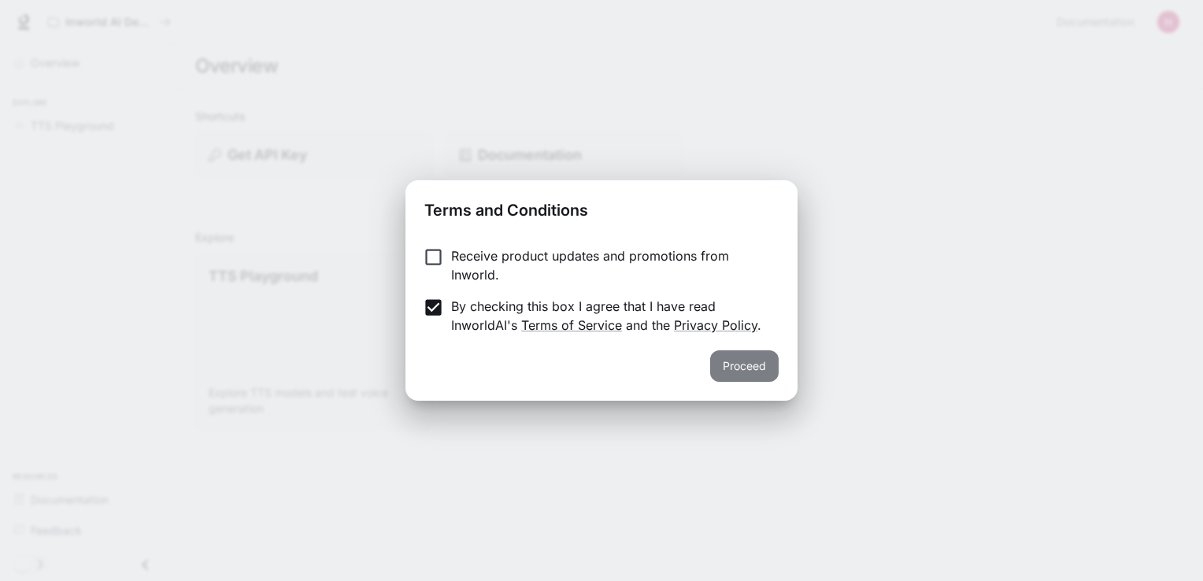
click at [756, 359] on button "Proceed" at bounding box center [744, 365] width 69 height 31
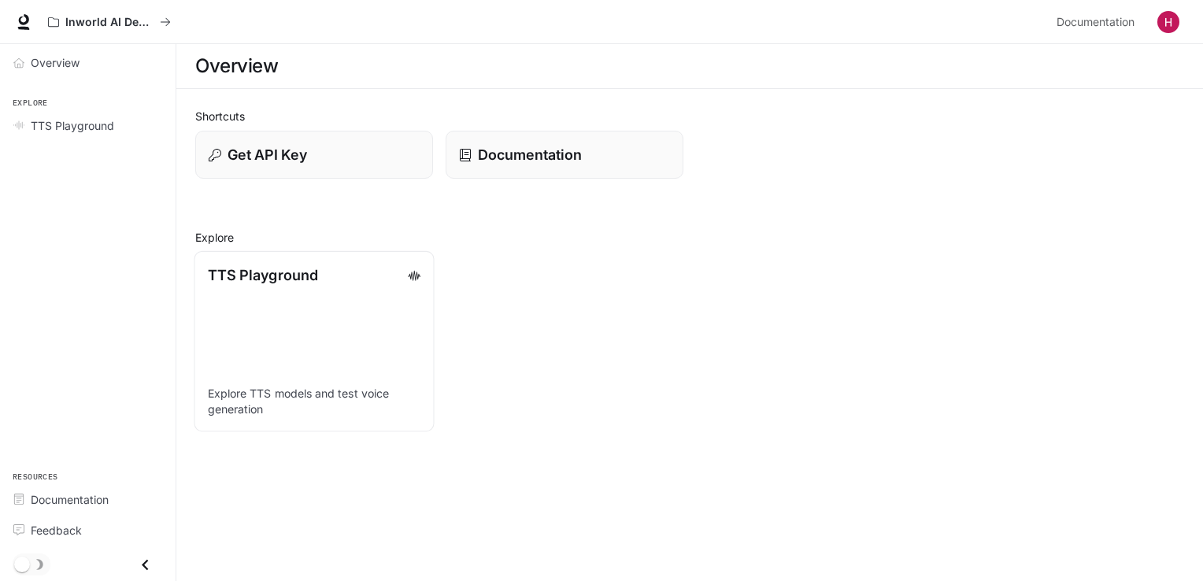
click at [287, 332] on link "TTS Playground Explore TTS models and test voice generation" at bounding box center [314, 341] width 240 height 180
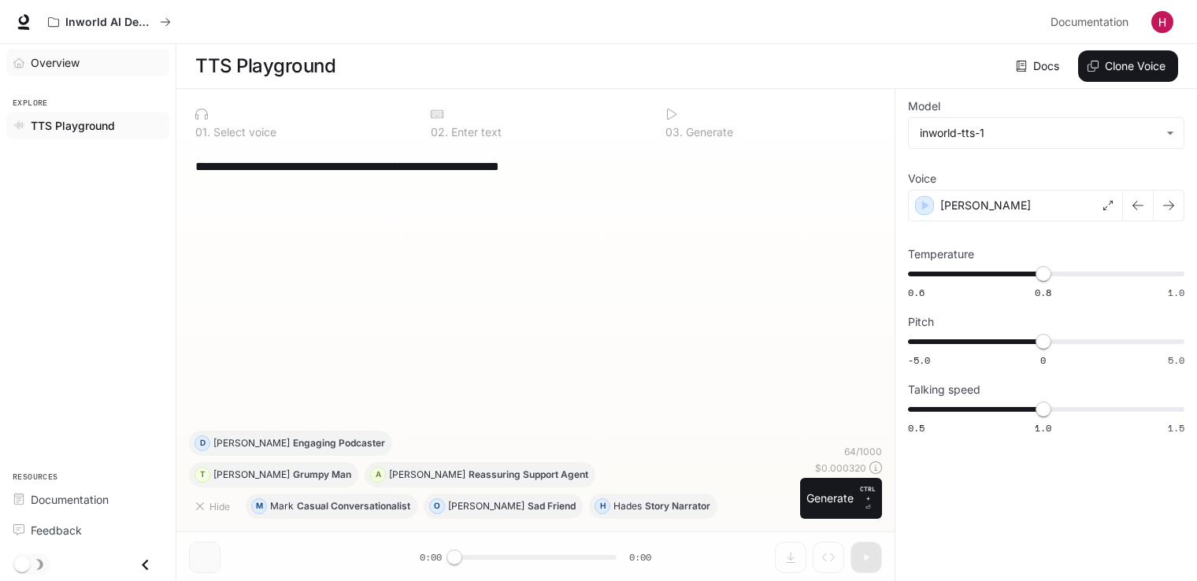
click at [68, 57] on span "Overview" at bounding box center [55, 62] width 49 height 17
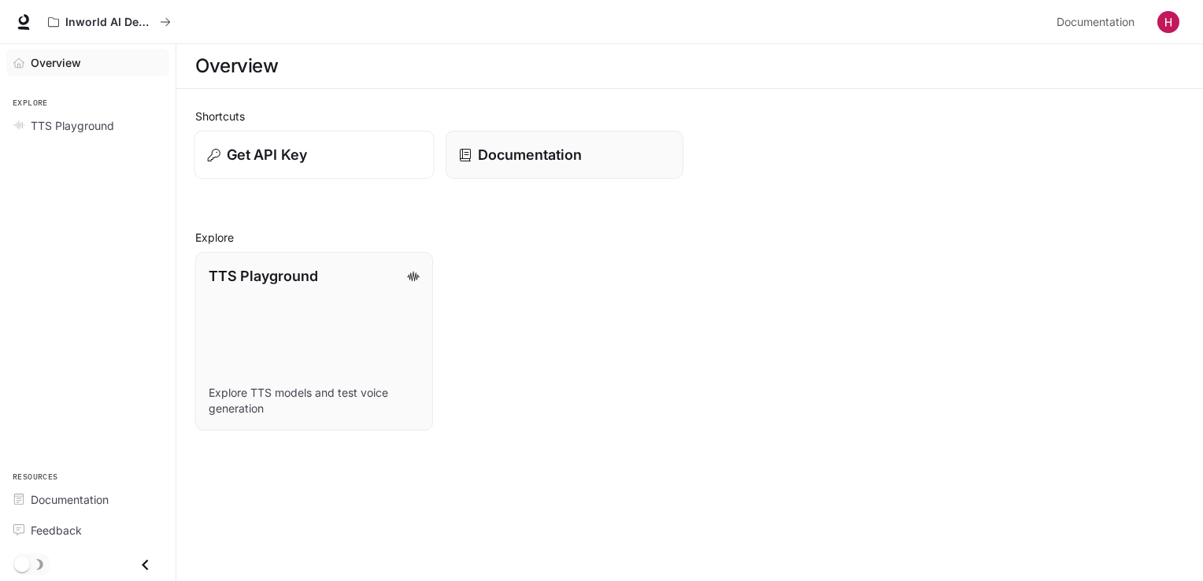
click at [257, 160] on p "Get API Key" at bounding box center [267, 154] width 80 height 21
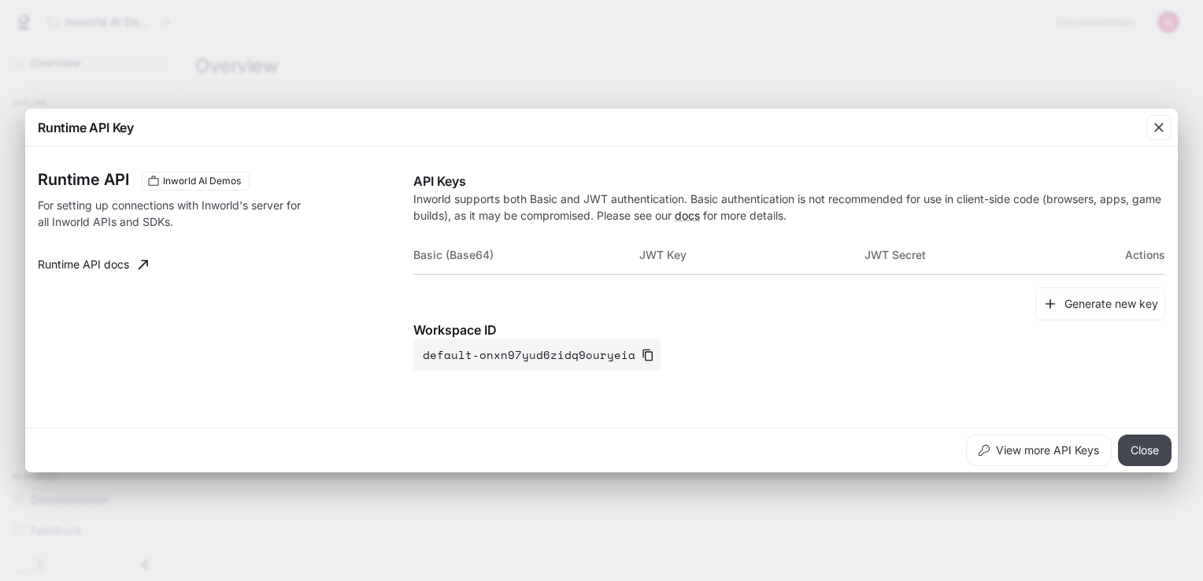
click at [1150, 446] on button "Close" at bounding box center [1145, 450] width 54 height 31
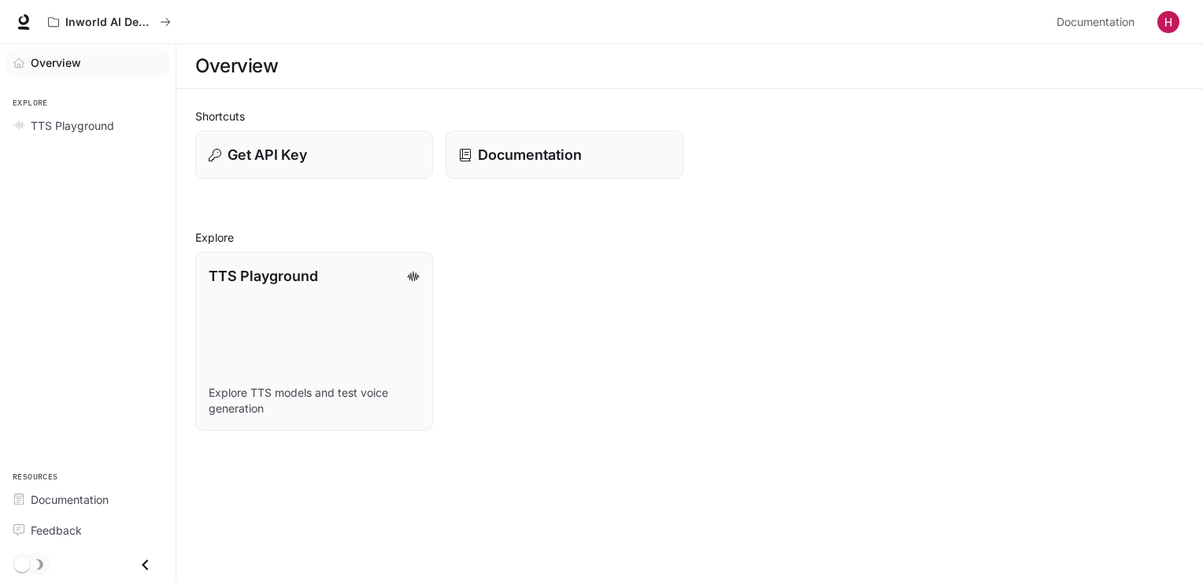
click at [50, 62] on span "Overview" at bounding box center [56, 62] width 50 height 17
click at [1106, 20] on span "Documentation" at bounding box center [1096, 23] width 78 height 20
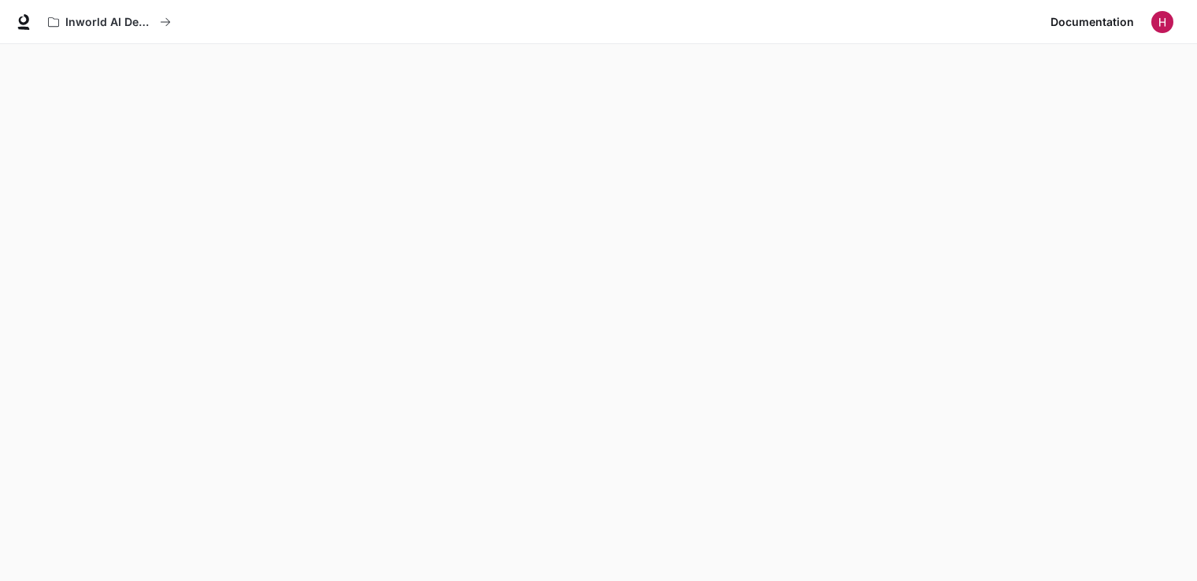
click at [1158, 24] on img "button" at bounding box center [1162, 22] width 22 height 22
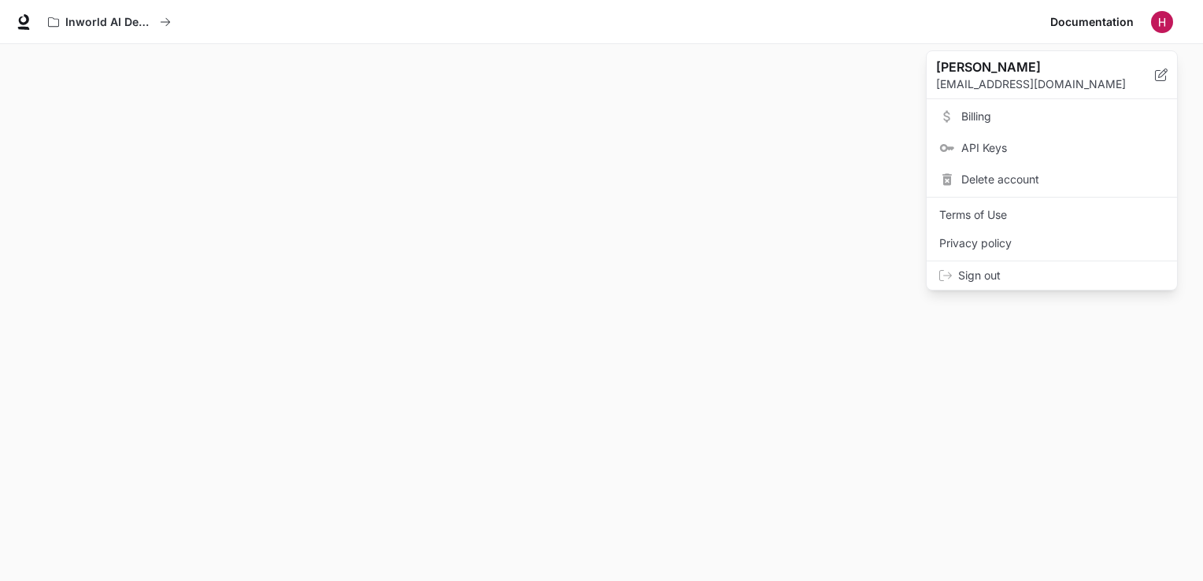
click at [95, 20] on div at bounding box center [601, 290] width 1203 height 581
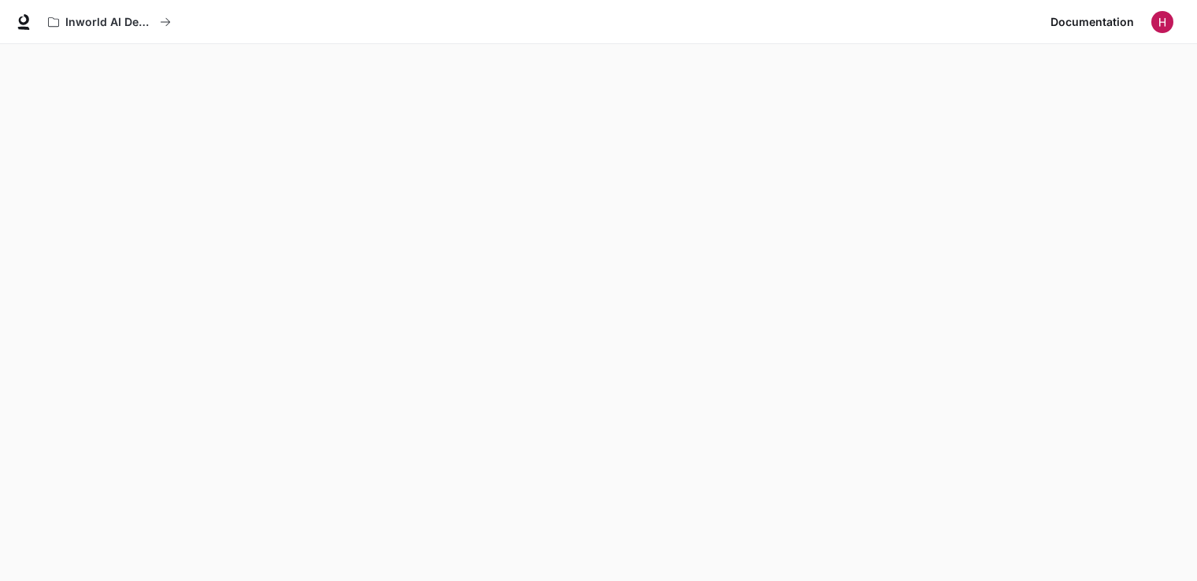
scroll to position [44, 0]
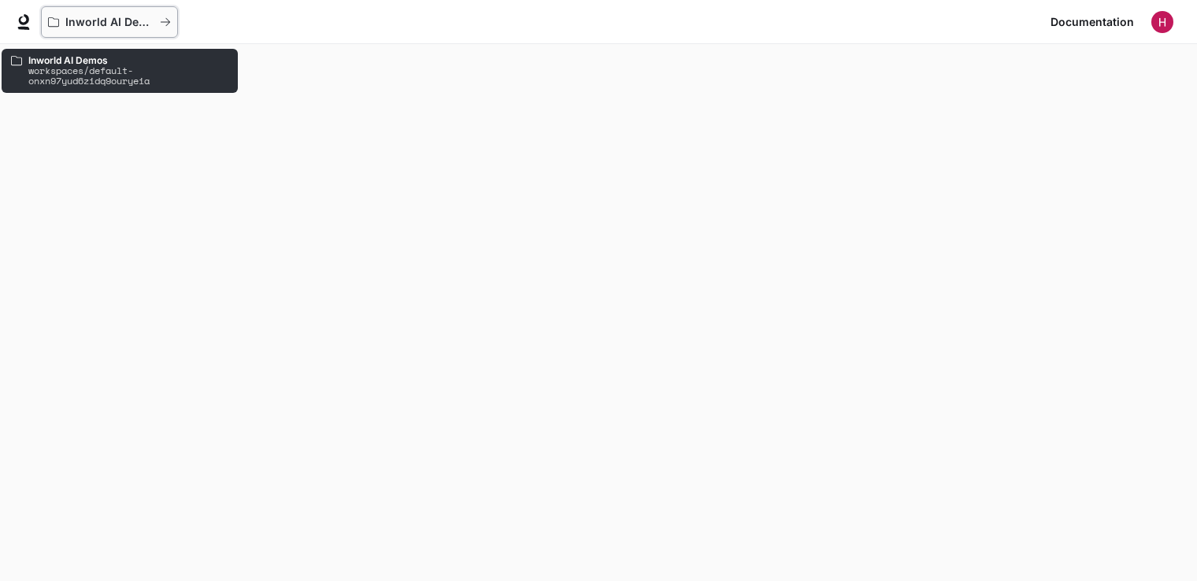
click at [88, 20] on p "Inworld AI Demos" at bounding box center [109, 22] width 88 height 13
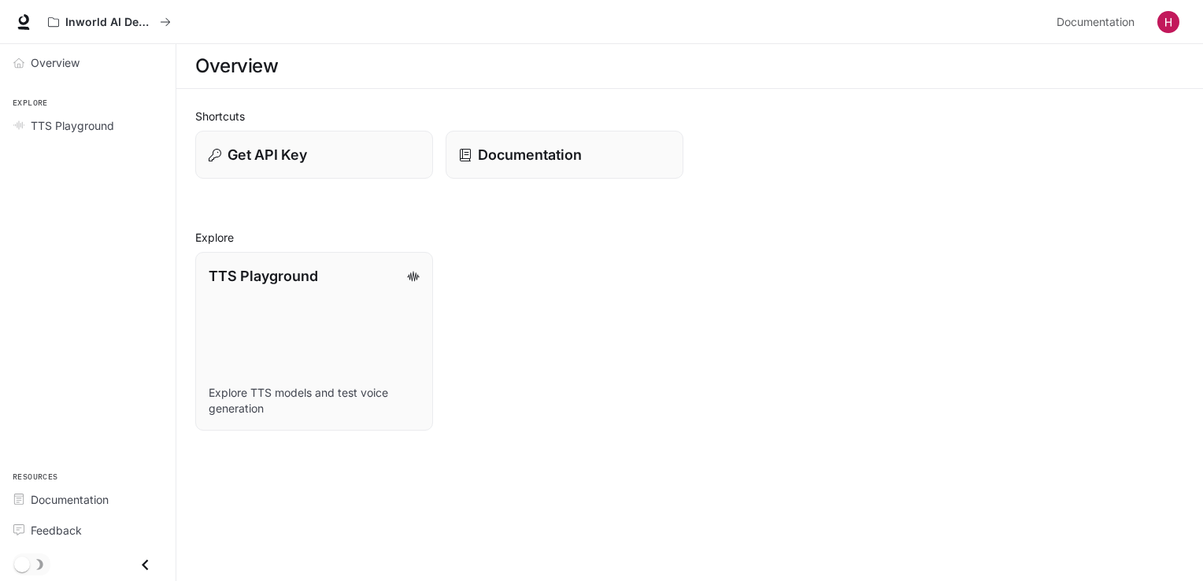
click at [1164, 20] on img "button" at bounding box center [1169, 22] width 22 height 22
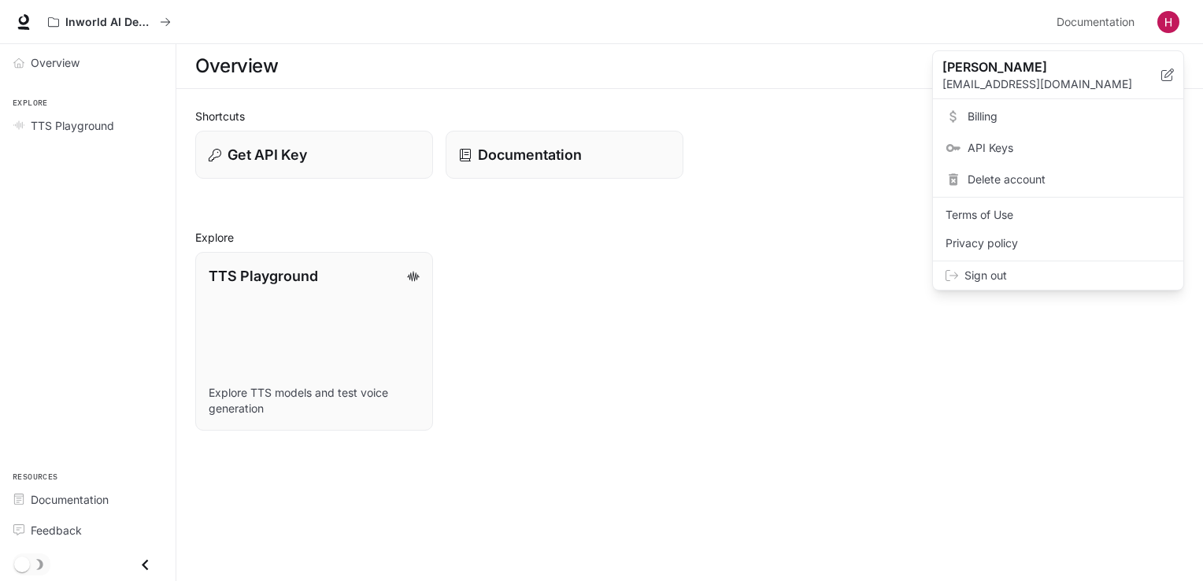
click at [1013, 274] on span "Sign out" at bounding box center [1068, 276] width 206 height 16
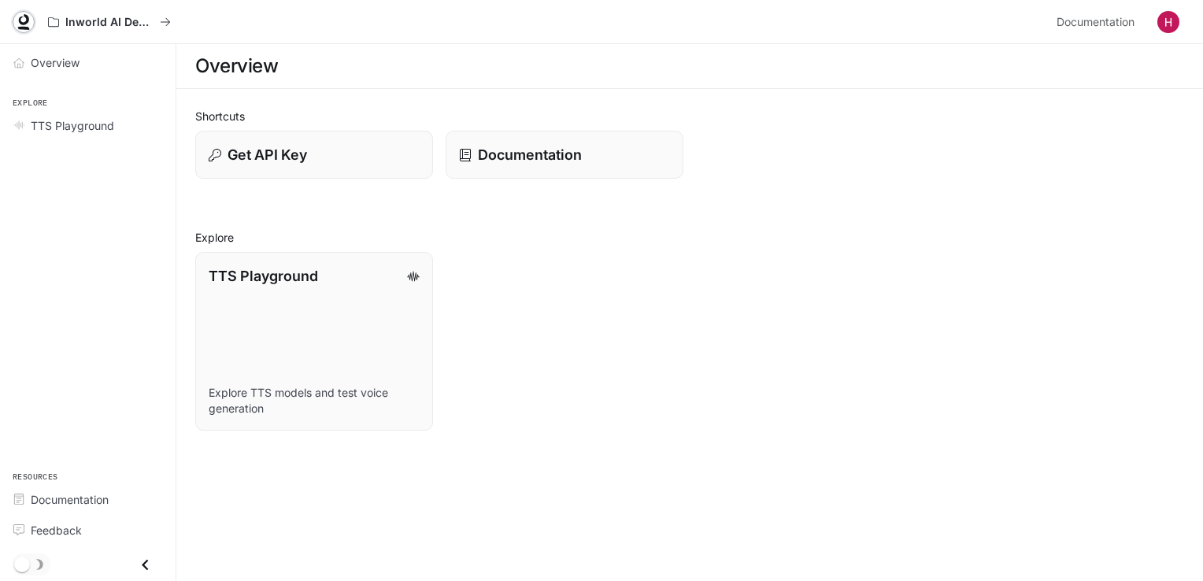
click at [27, 20] on icon at bounding box center [24, 19] width 10 height 11
click at [80, 70] on div "Overview" at bounding box center [97, 62] width 132 height 17
click at [1167, 24] on img "button" at bounding box center [1169, 22] width 22 height 22
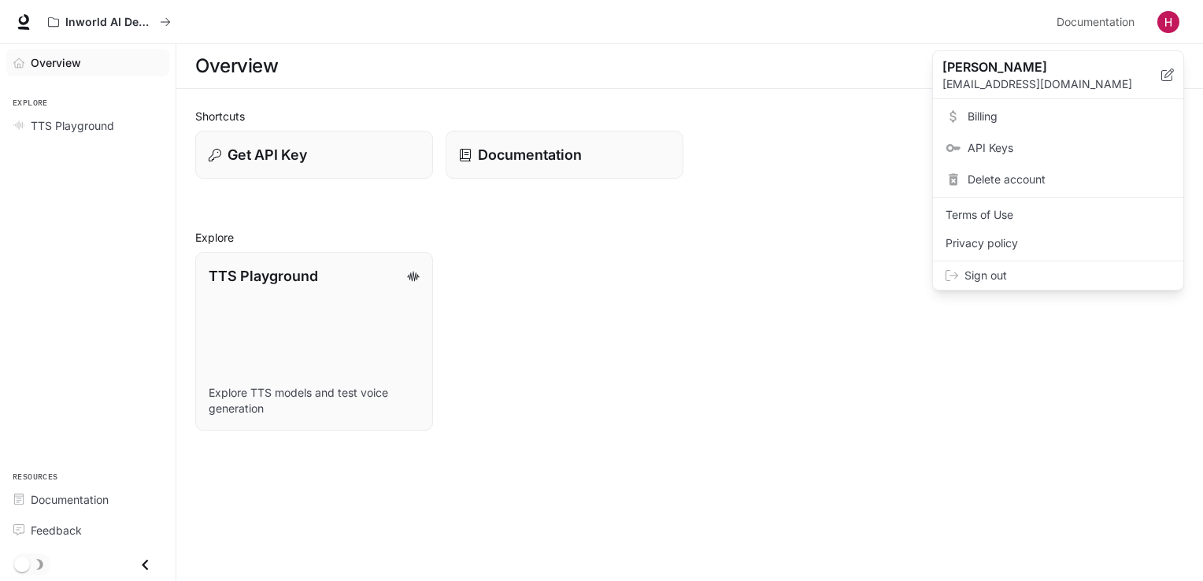
click at [815, 160] on div at bounding box center [601, 290] width 1203 height 581
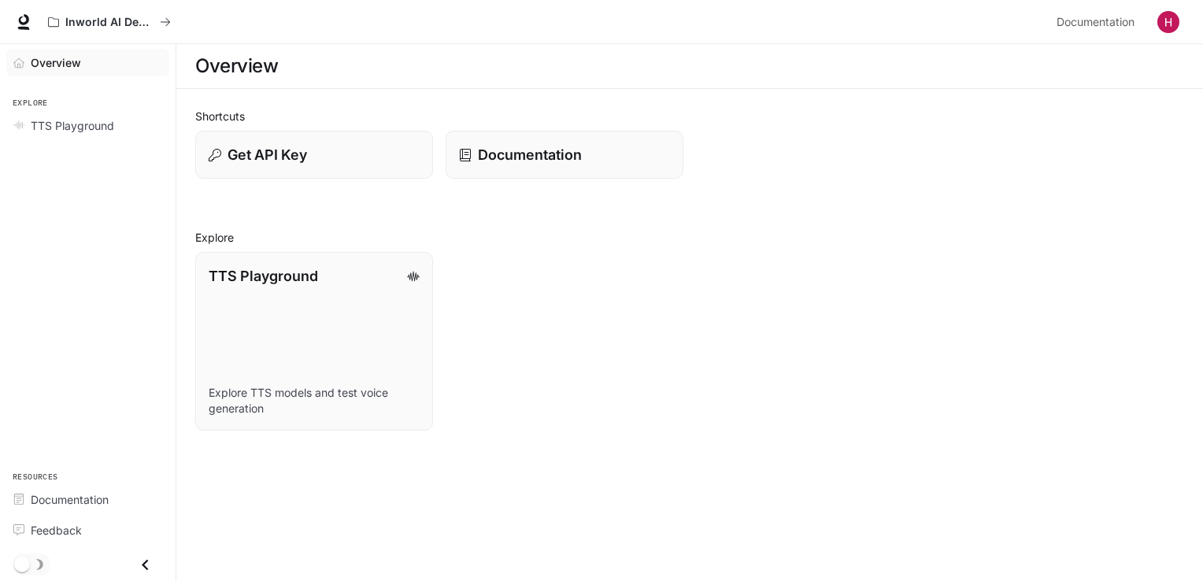
click at [150, 563] on icon "Close drawer" at bounding box center [145, 564] width 21 height 21
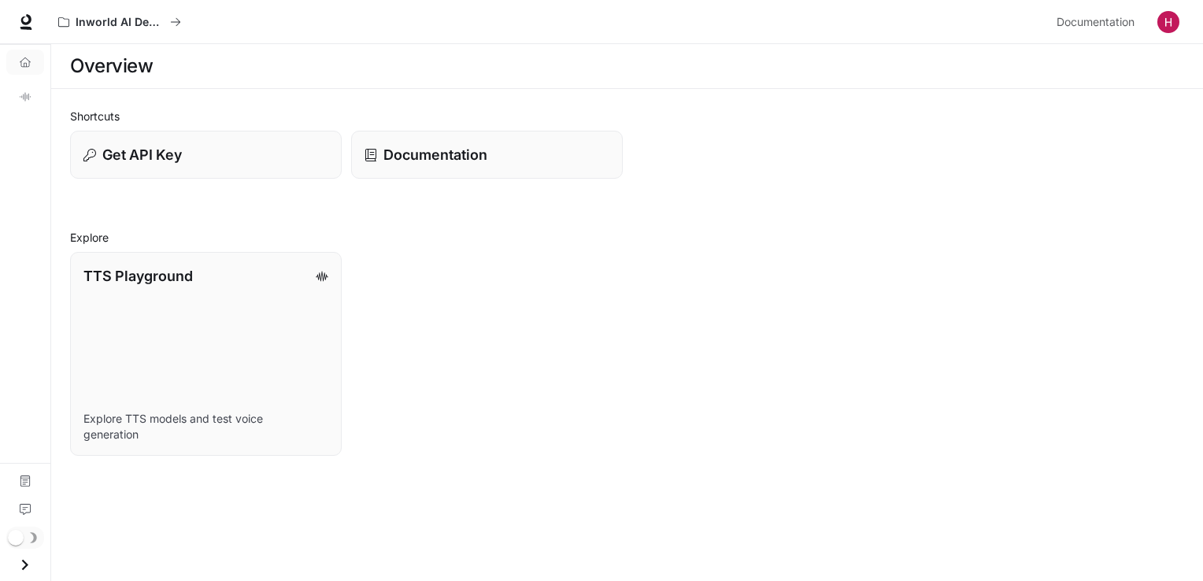
click at [1165, 24] on img "button" at bounding box center [1169, 22] width 22 height 22
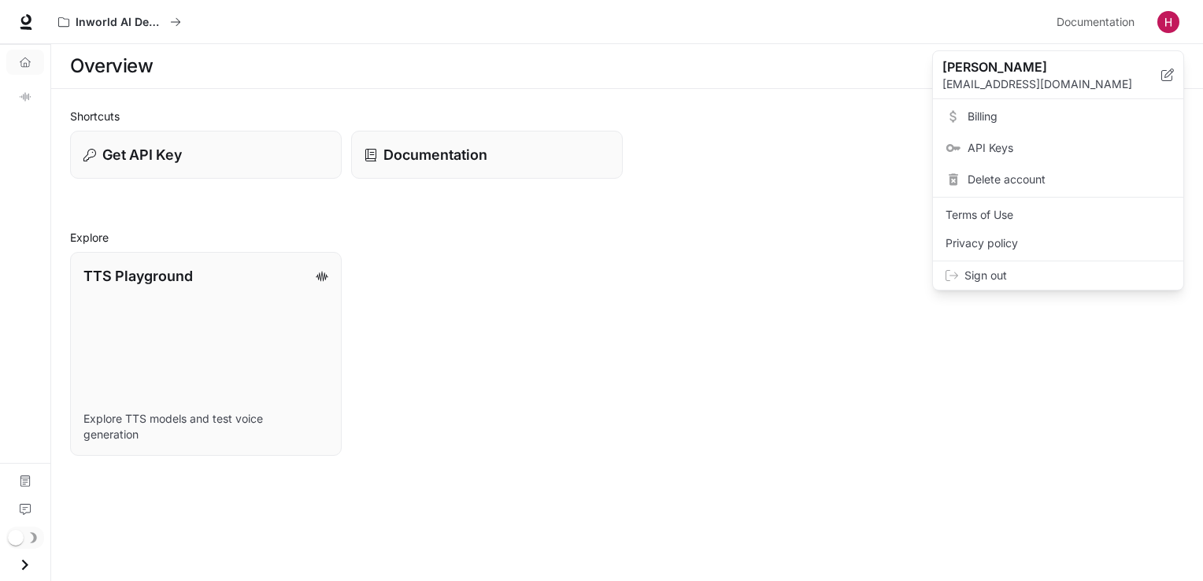
click at [1066, 187] on div "Delete account" at bounding box center [1058, 179] width 244 height 28
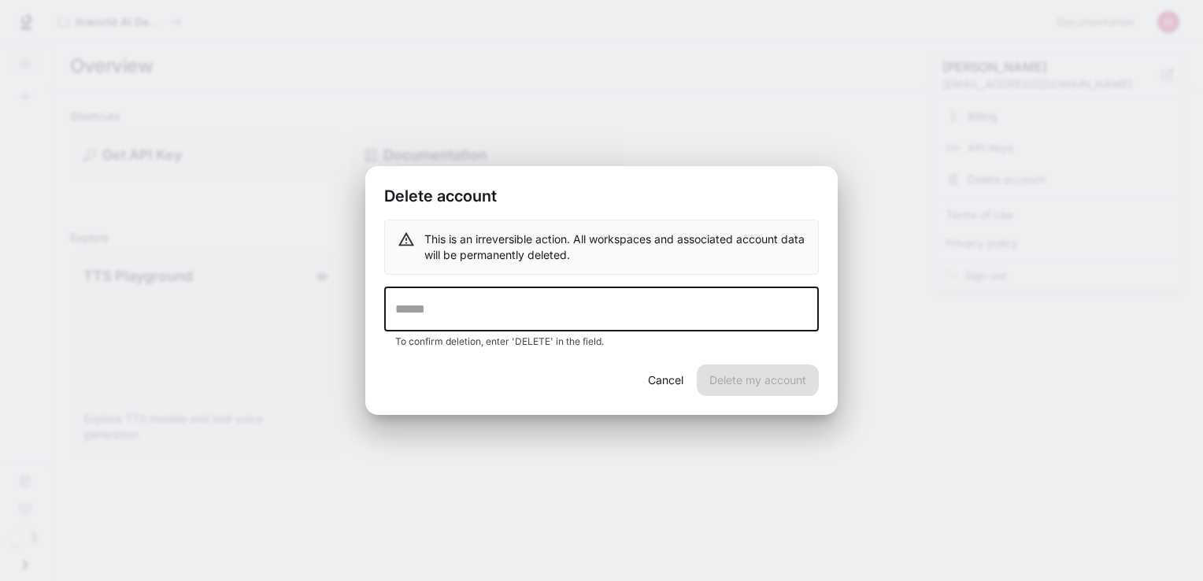
click at [696, 302] on input "text" at bounding box center [601, 309] width 435 height 44
type input "******"
click at [750, 375] on button "Delete my account" at bounding box center [758, 380] width 122 height 31
